Goal: Transaction & Acquisition: Purchase product/service

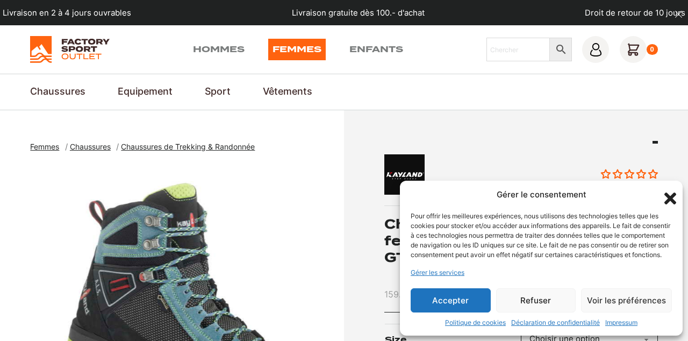
click at [456, 312] on button "Accepter" at bounding box center [451, 300] width 80 height 24
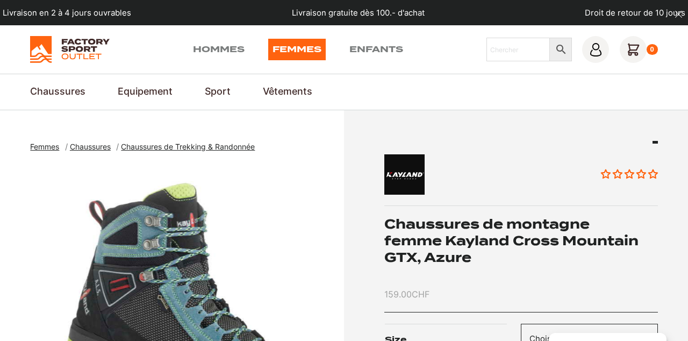
click at [204, 147] on span "Chaussures de Trekking & Randonnée" at bounding box center [188, 146] width 134 height 9
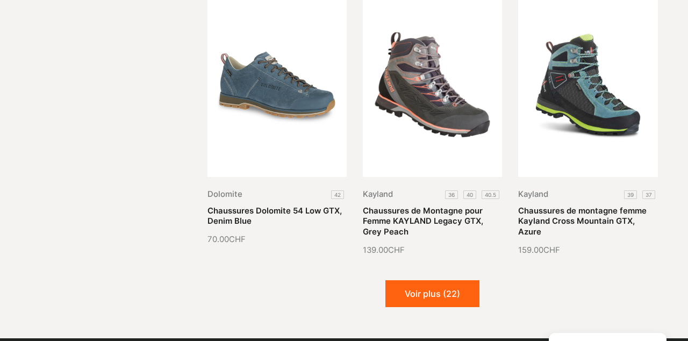
scroll to position [1156, 0]
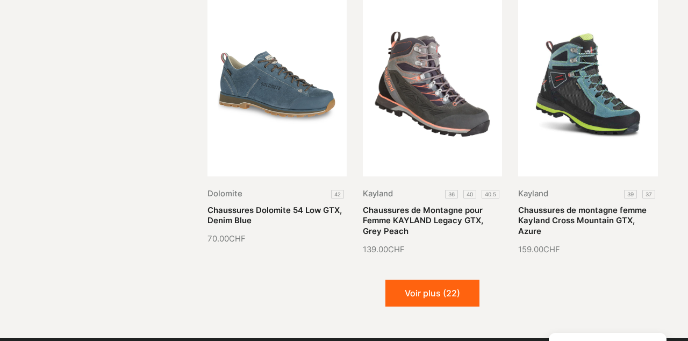
click at [440, 282] on button "Voir plus (22)" at bounding box center [432, 292] width 94 height 27
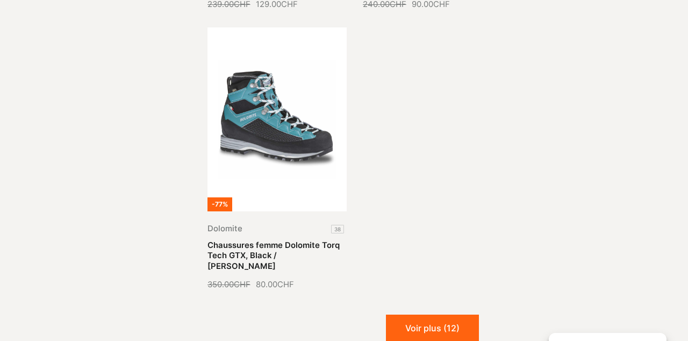
scroll to position [2241, 0]
click at [442, 314] on button "Voir plus (12)" at bounding box center [432, 327] width 93 height 27
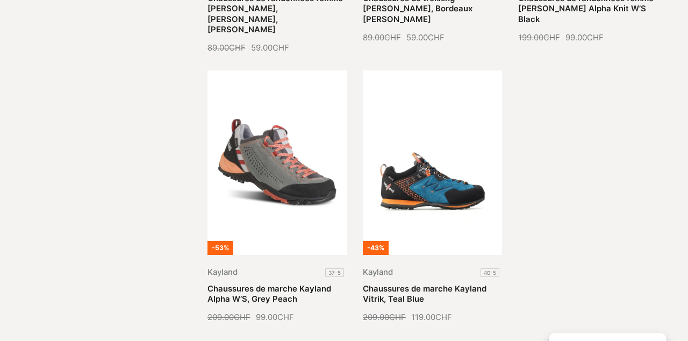
scroll to position [3047, 0]
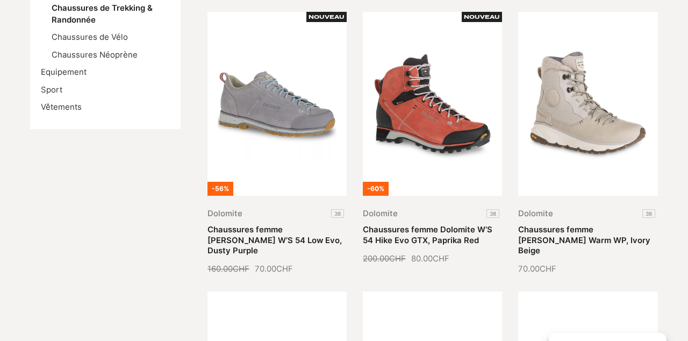
scroll to position [0, 0]
